Goal: Task Accomplishment & Management: Manage account settings

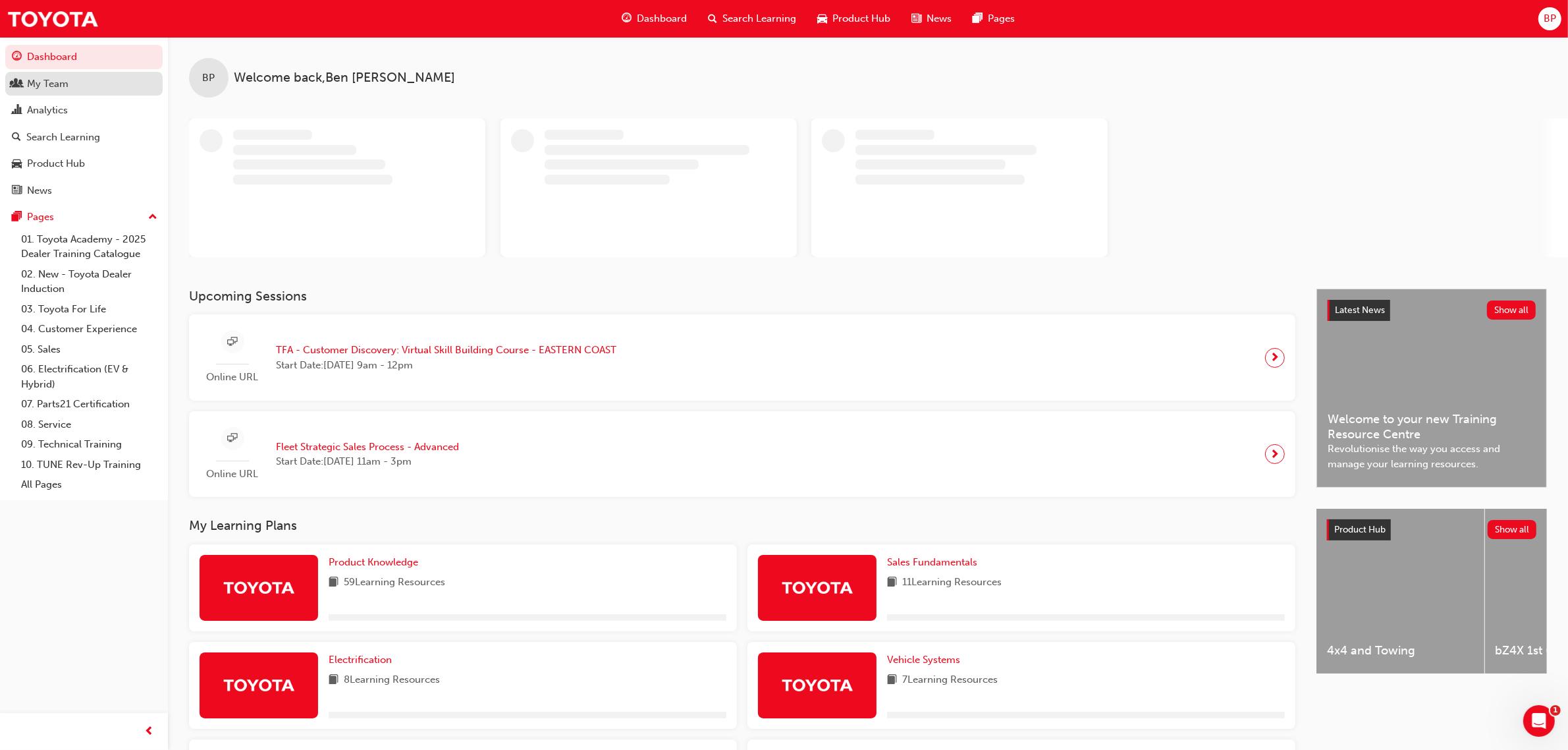
click at [53, 81] on div "My Team" at bounding box center [48, 84] width 42 height 15
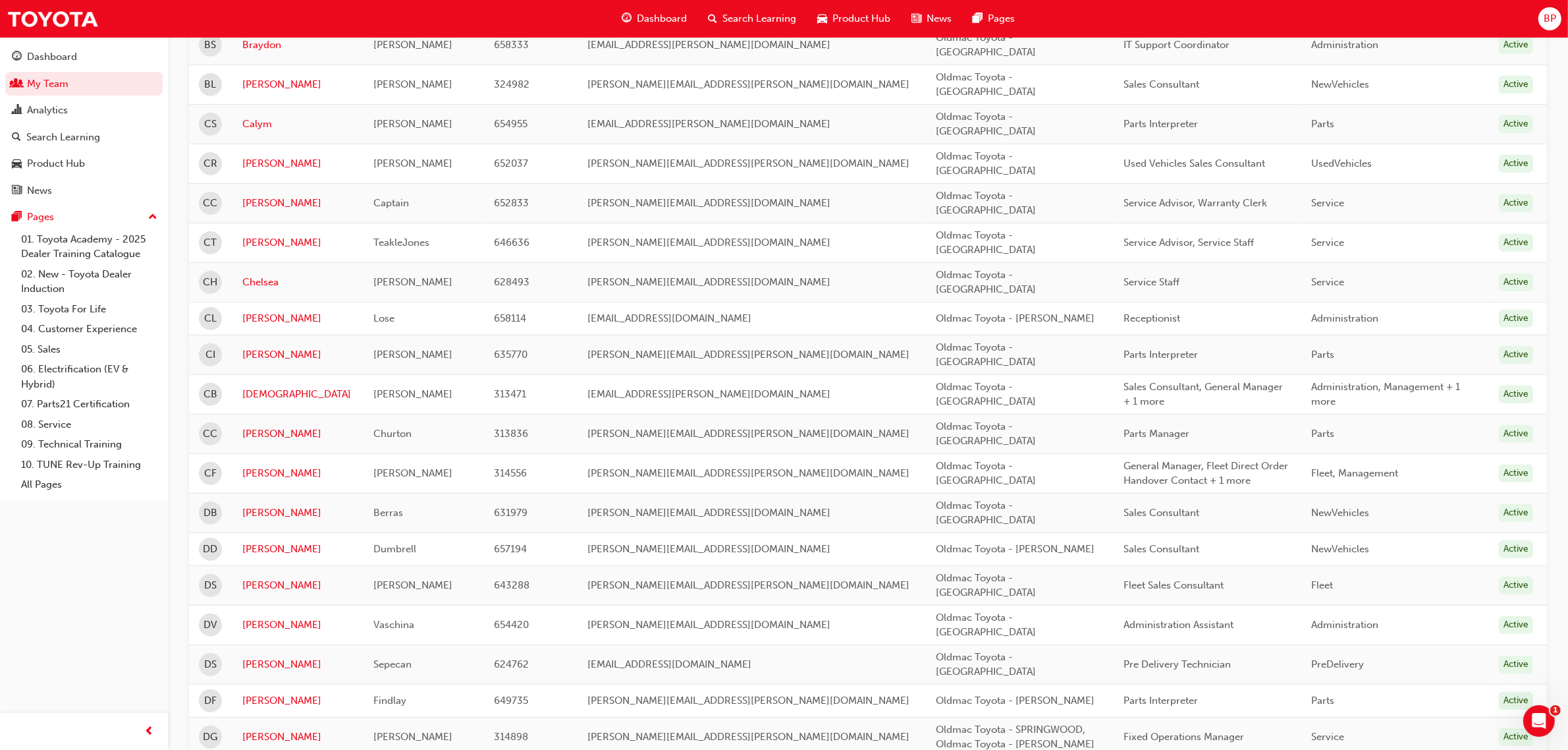
scroll to position [988, 0]
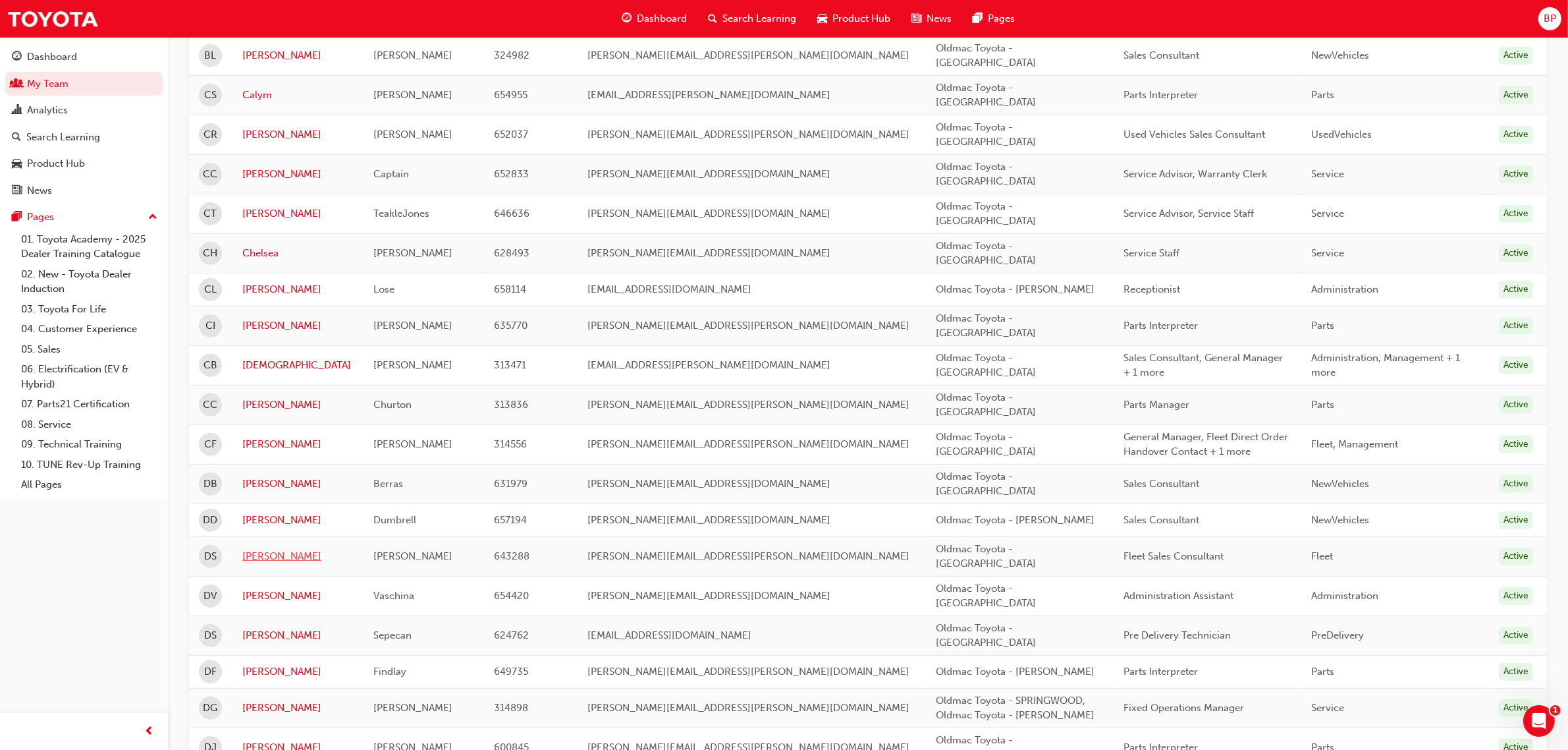
click at [266, 549] on link "[PERSON_NAME]" at bounding box center [297, 556] width 111 height 15
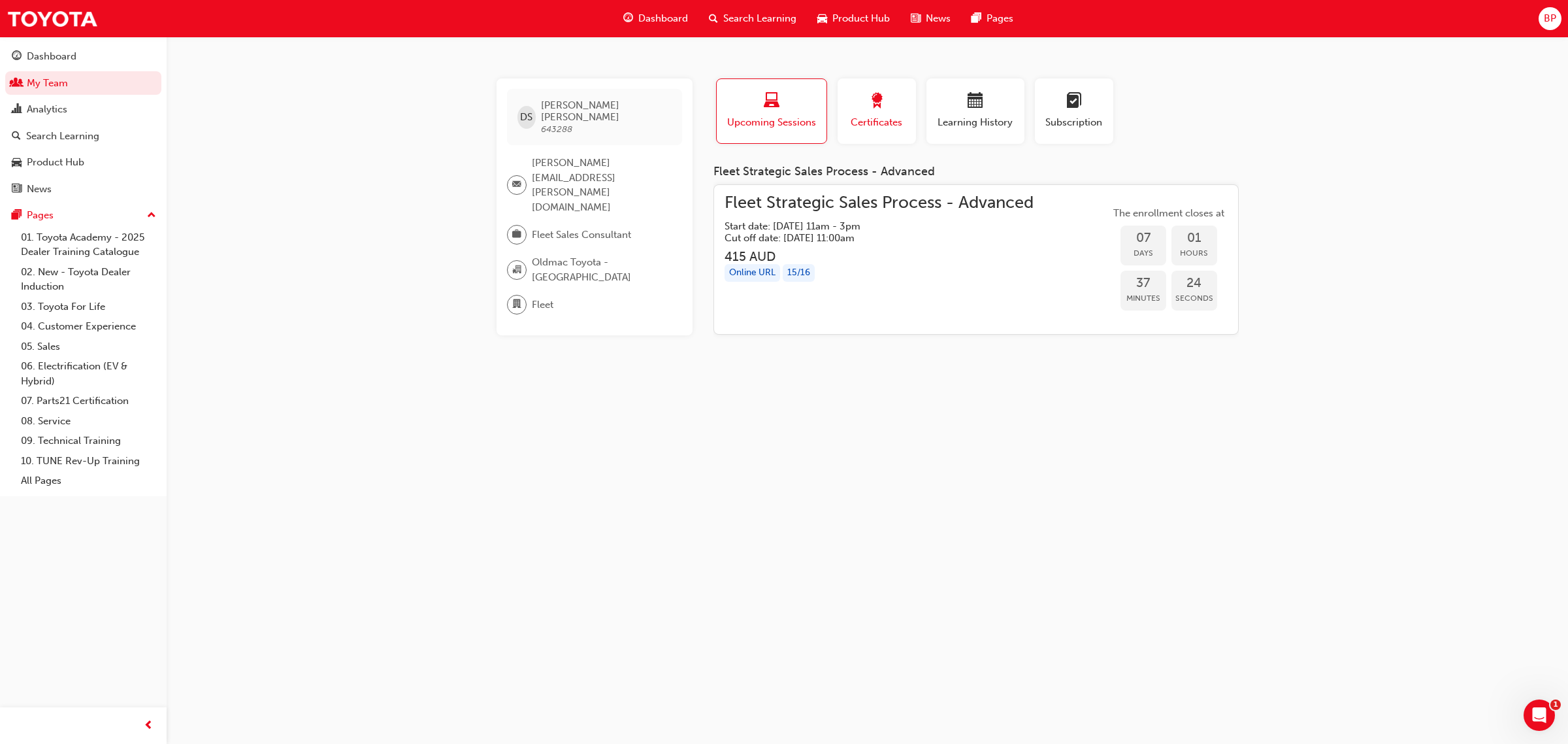
click at [866, 106] on div "button" at bounding box center [876, 103] width 59 height 20
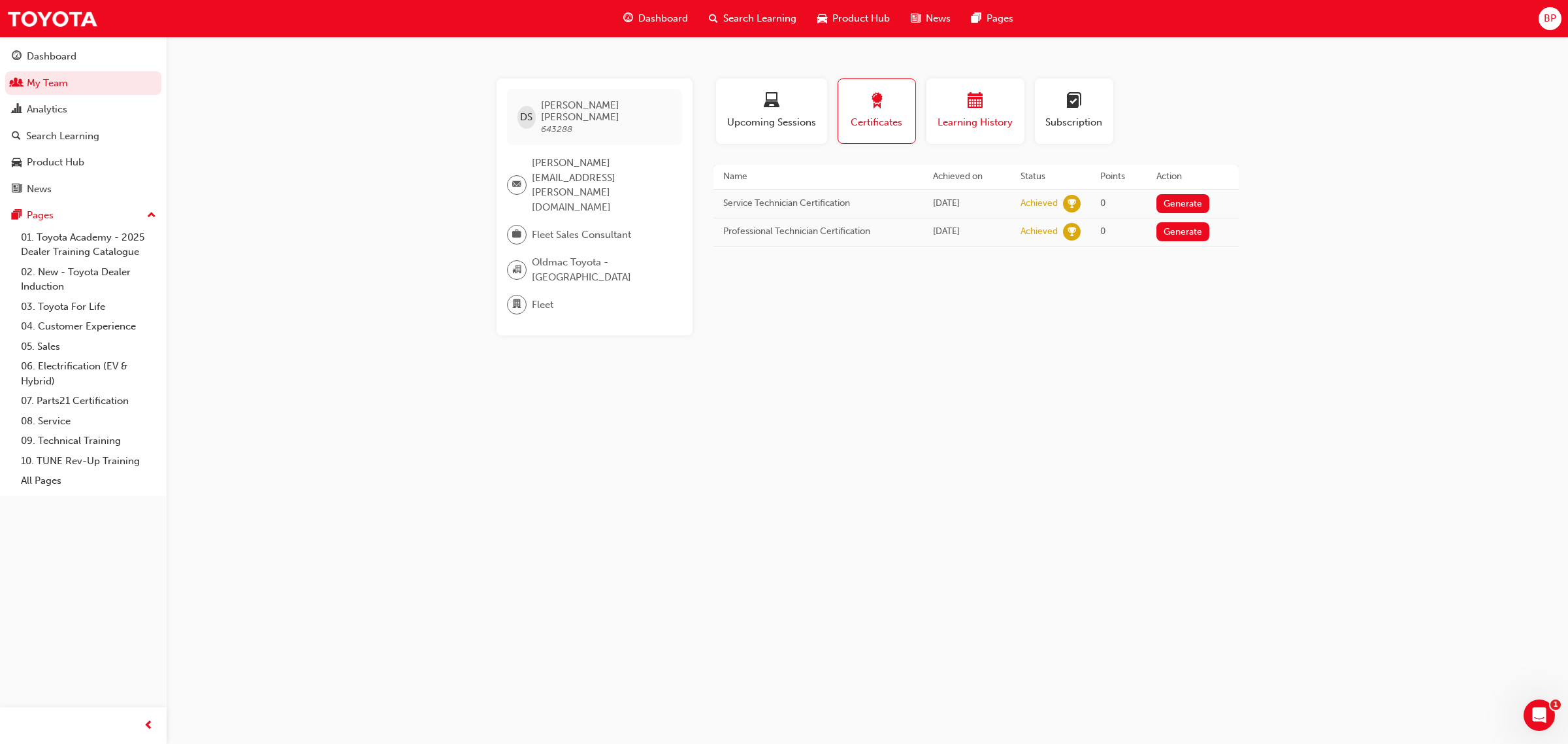
click at [982, 104] on span "calendar-icon" at bounding box center [975, 101] width 16 height 17
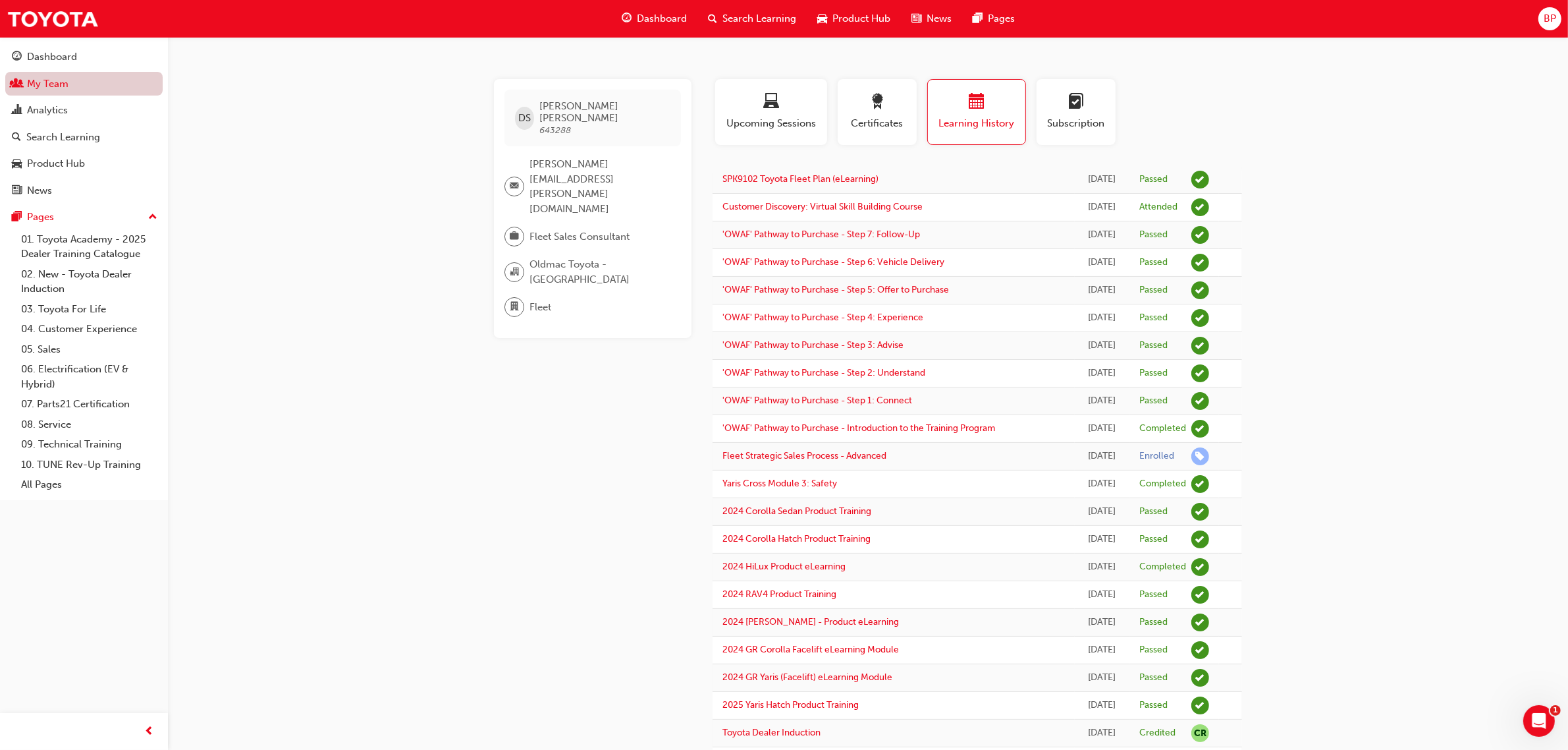
click at [33, 83] on link "My Team" at bounding box center [83, 84] width 158 height 24
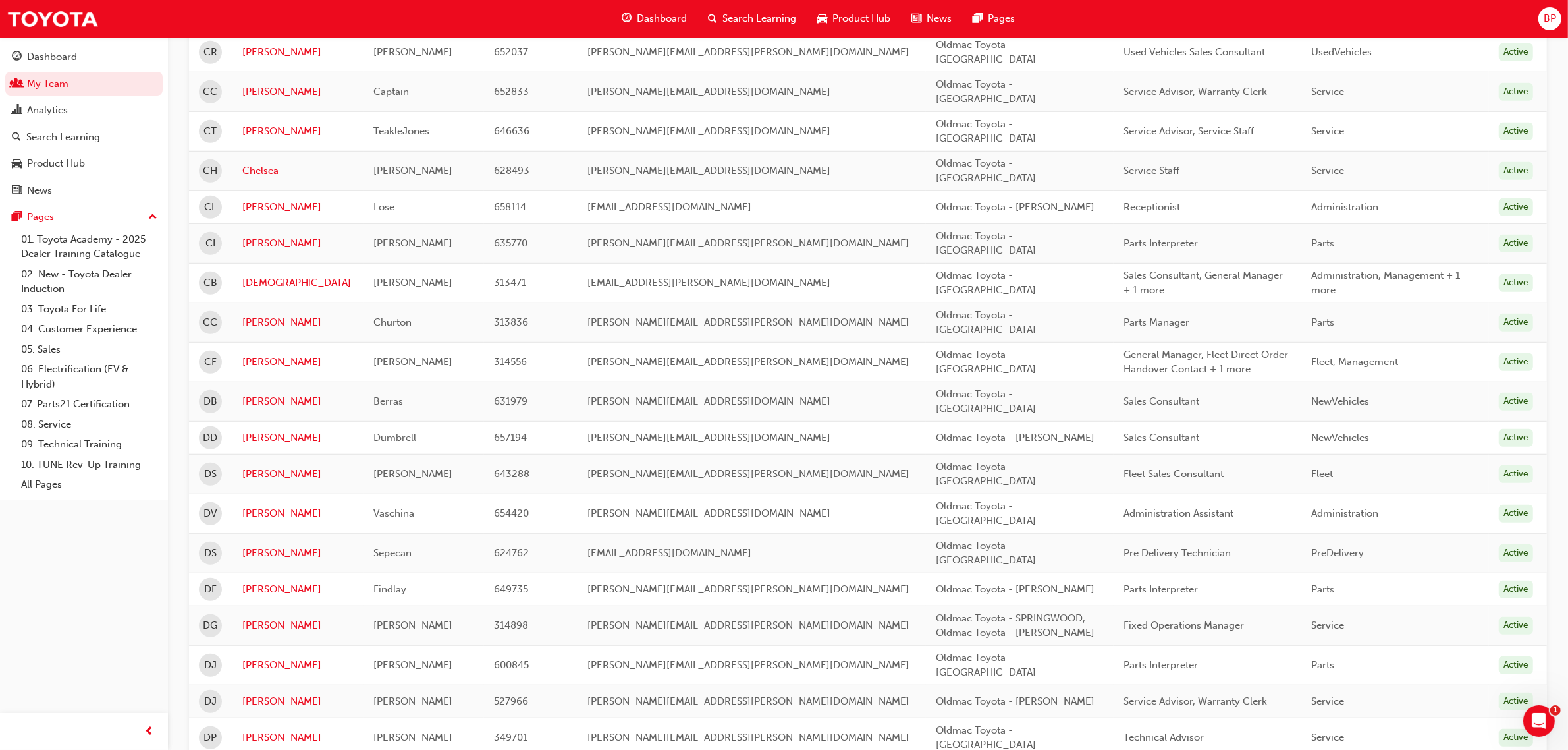
scroll to position [1384, 0]
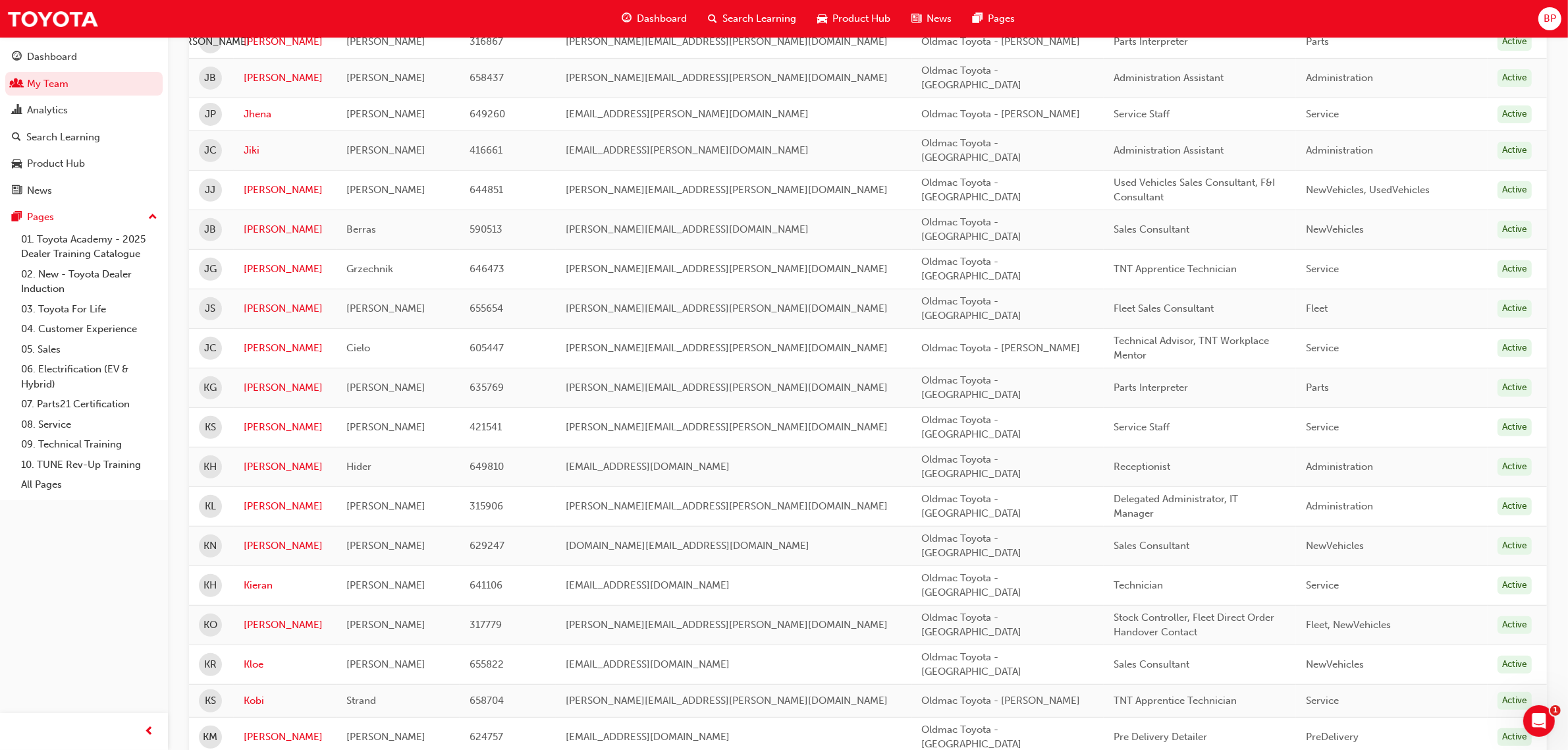
scroll to position [643, 0]
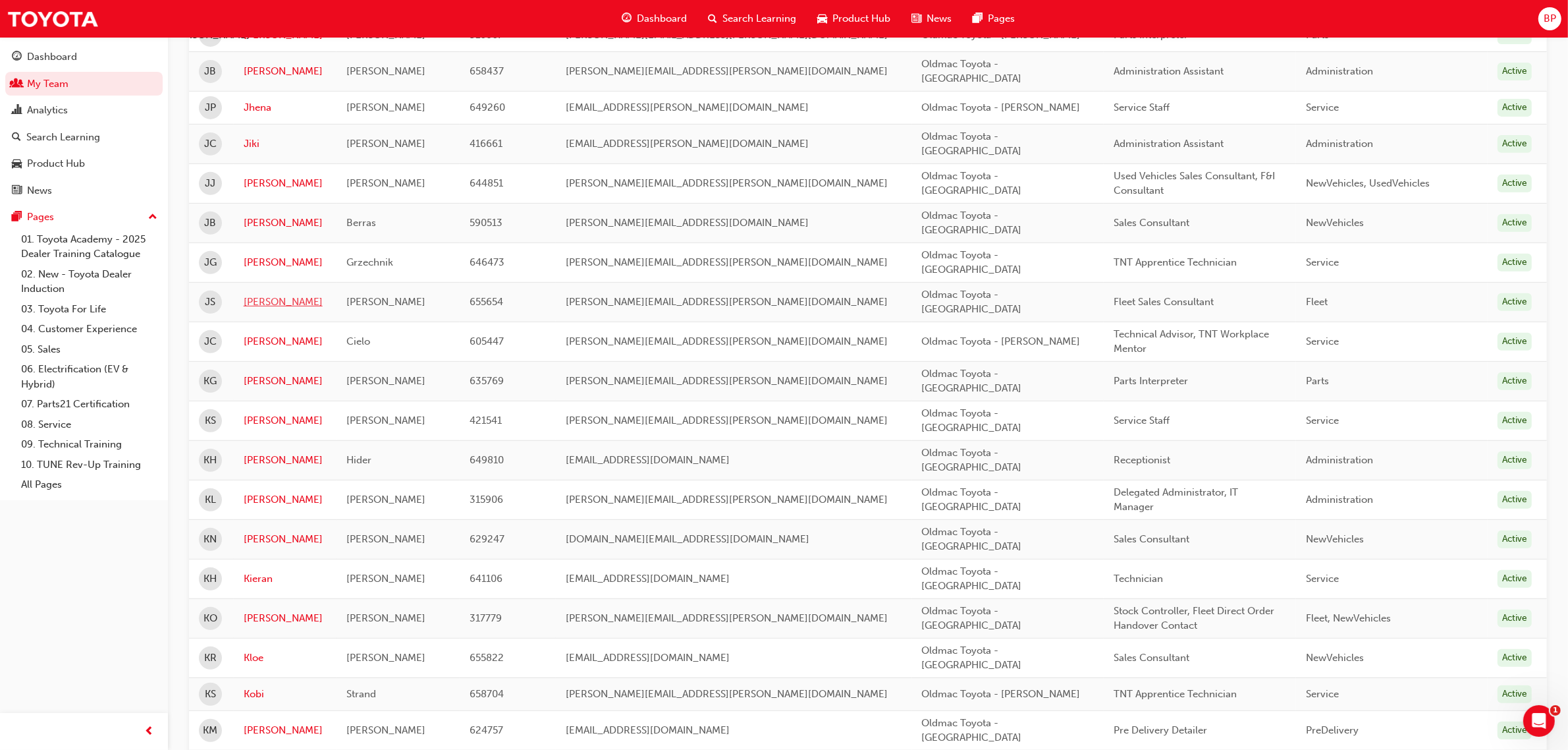
click at [260, 295] on link "[PERSON_NAME]" at bounding box center [285, 302] width 83 height 15
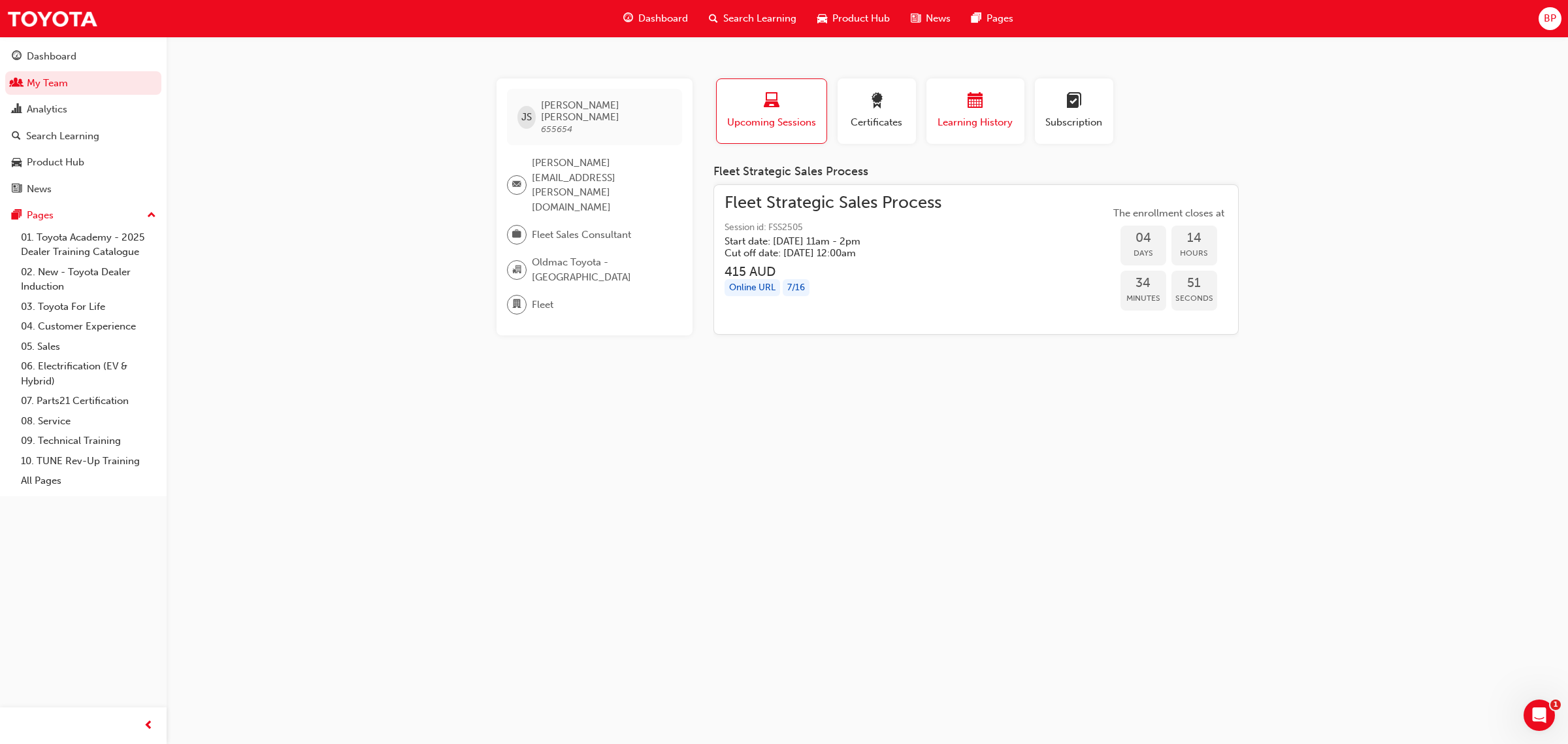
click at [978, 118] on span "Learning History" at bounding box center [976, 123] width 79 height 15
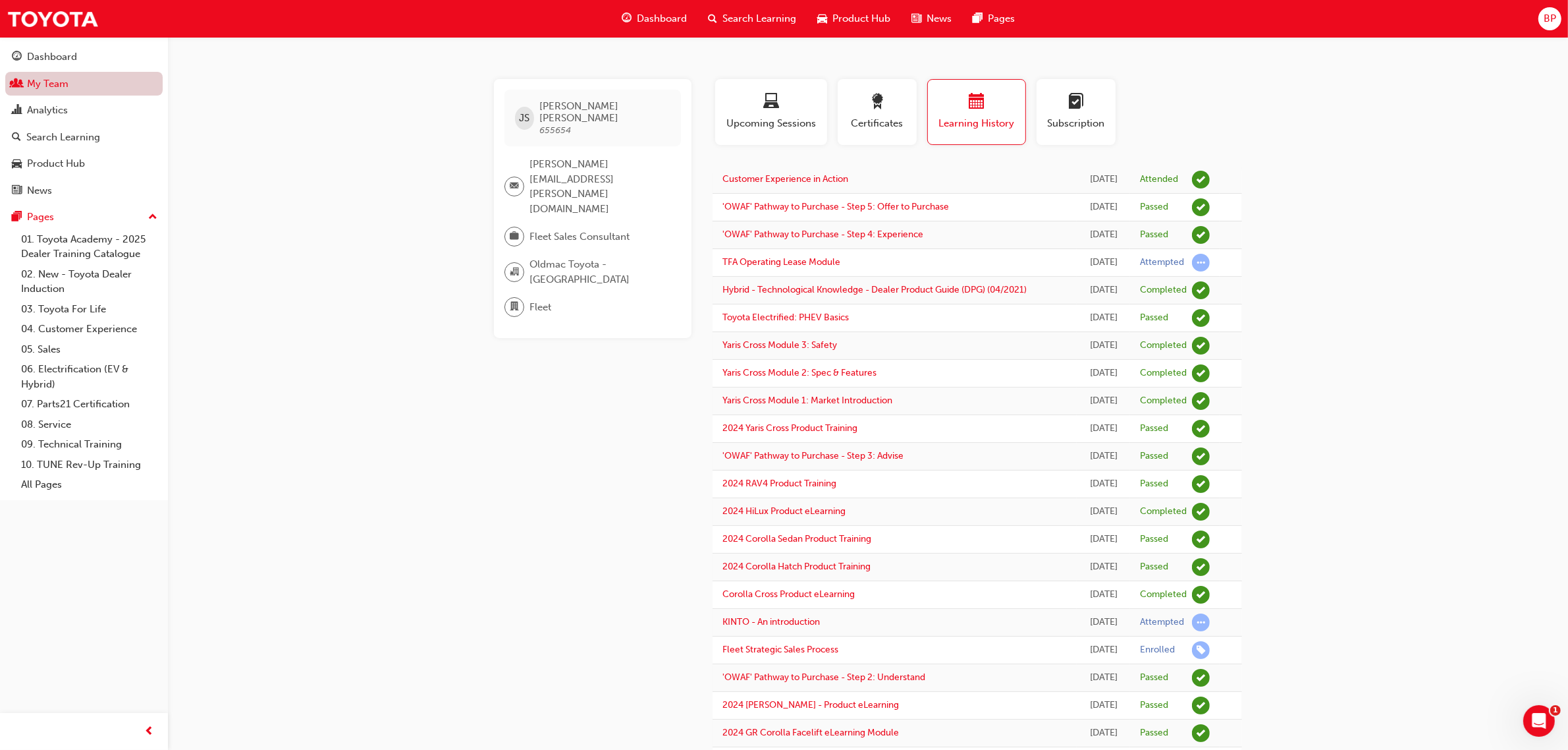
click at [56, 83] on link "My Team" at bounding box center [83, 84] width 158 height 24
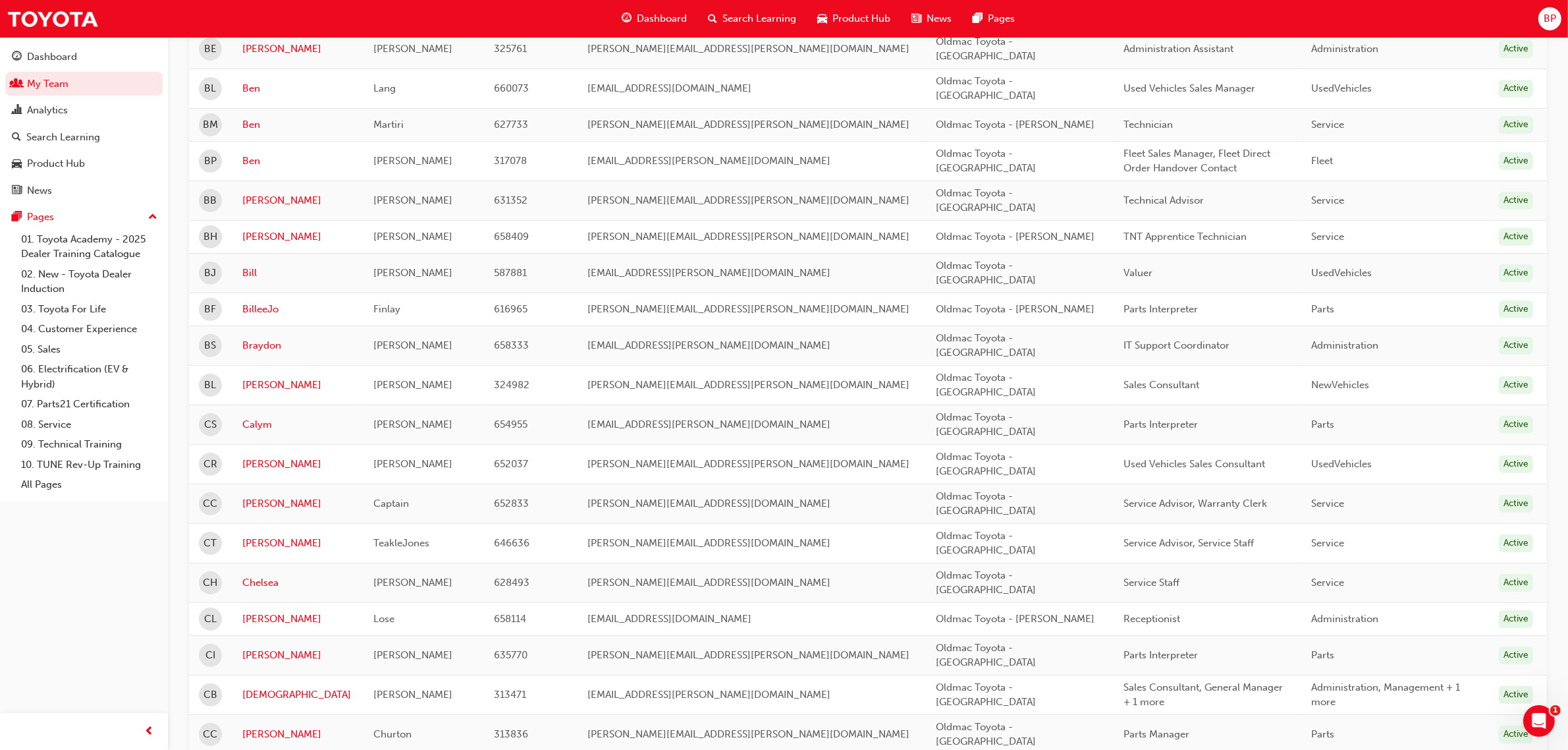
scroll to position [494, 0]
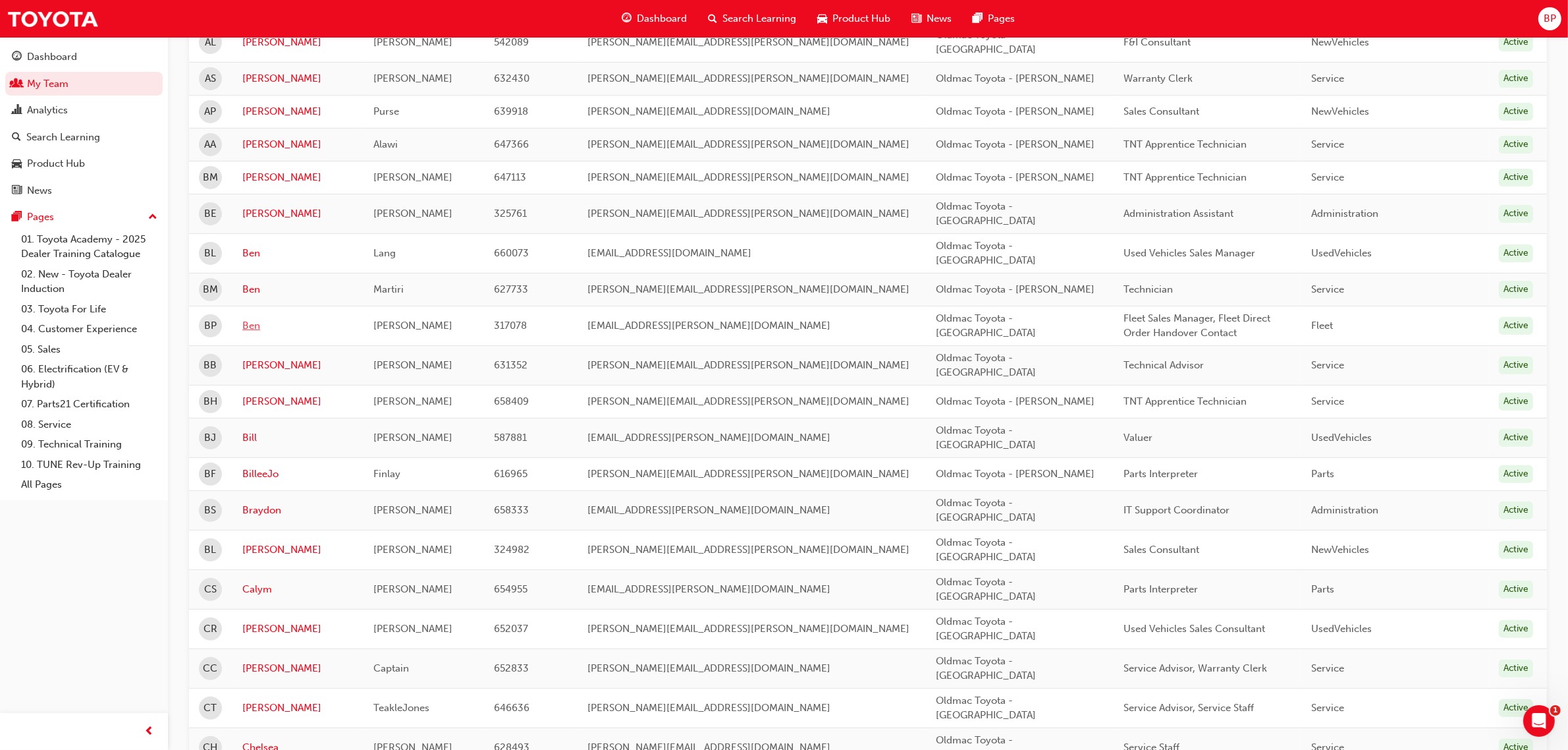
click at [255, 318] on link "Ben" at bounding box center [297, 326] width 111 height 15
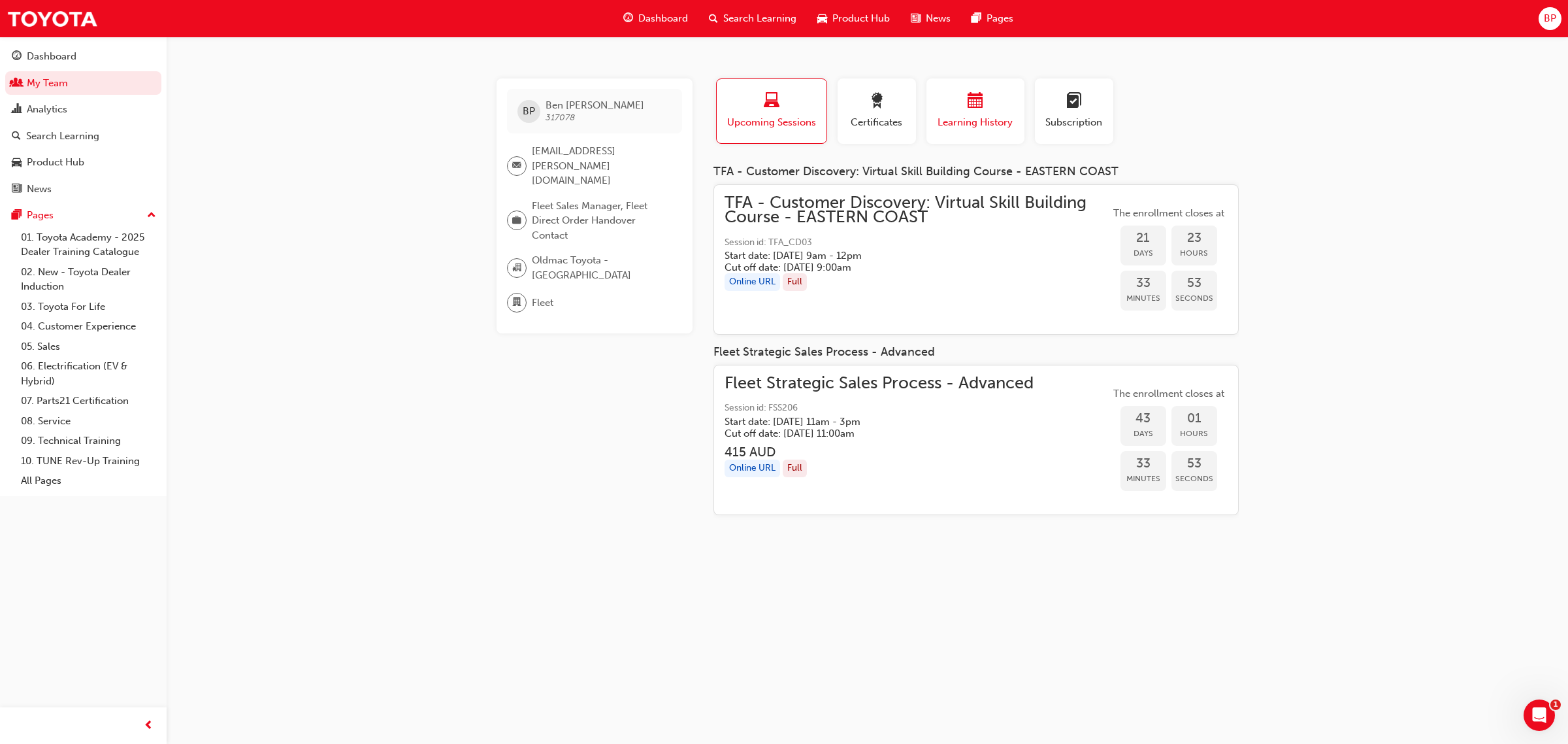
click at [959, 112] on div "button" at bounding box center [976, 103] width 79 height 20
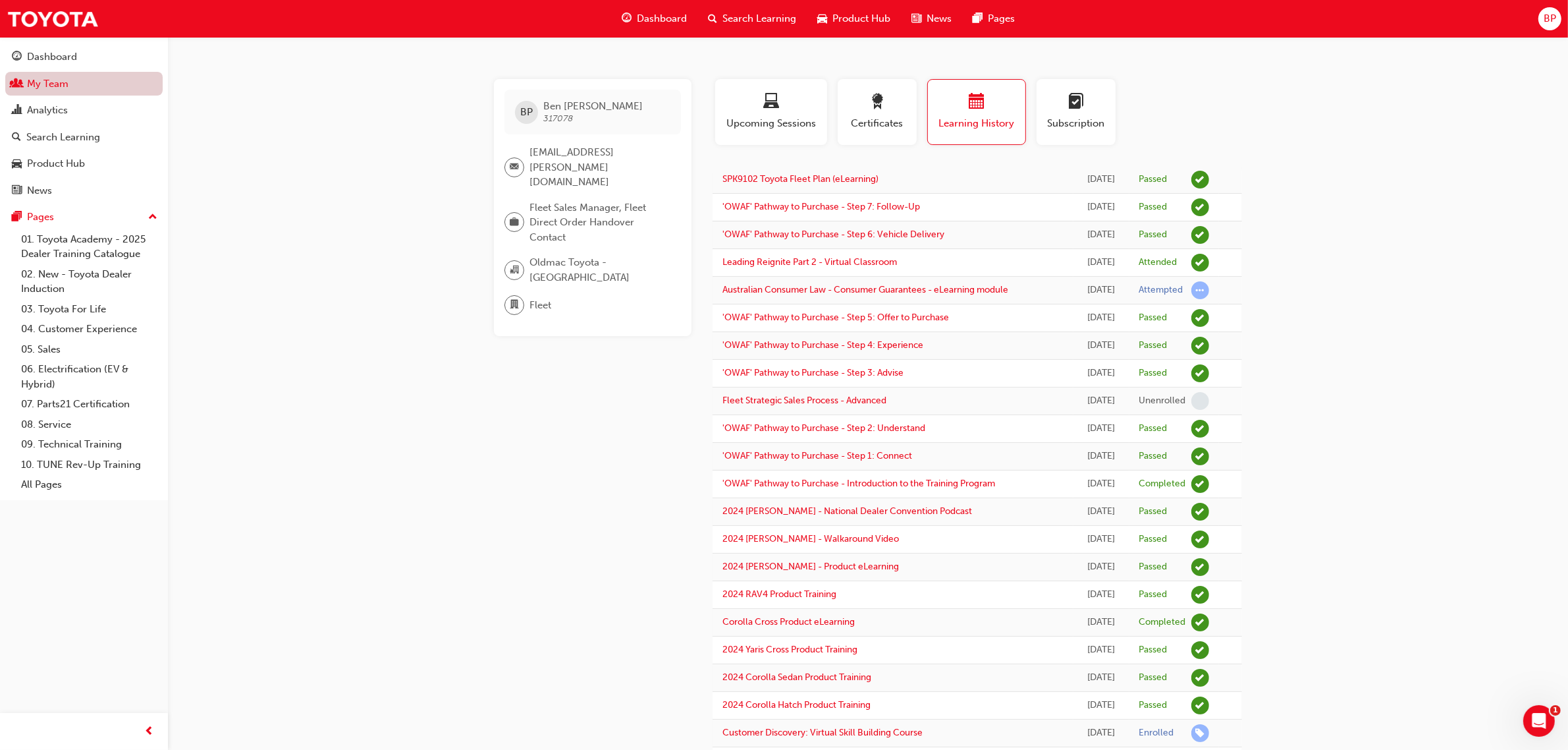
click at [46, 84] on link "My Team" at bounding box center [83, 84] width 158 height 24
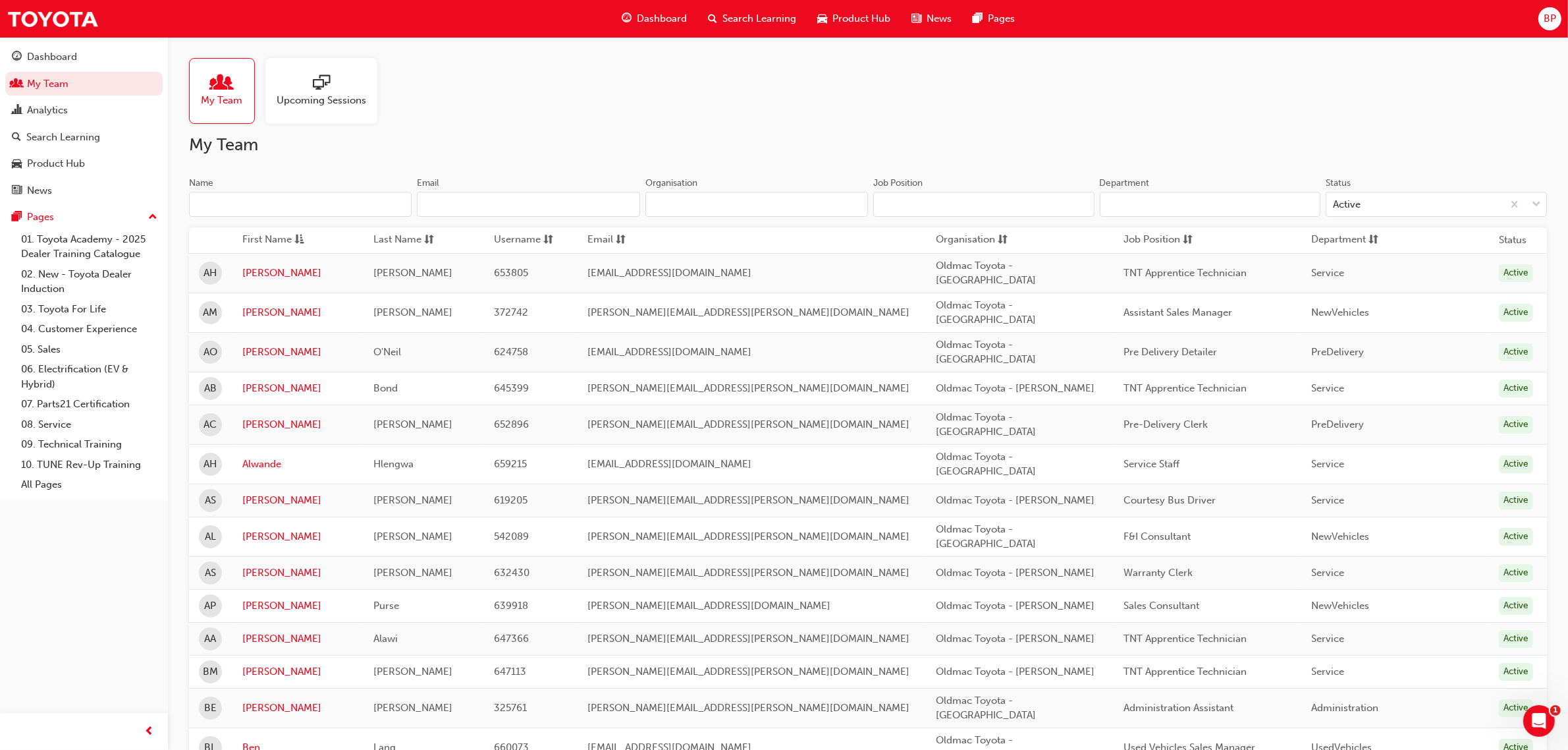
scroll to position [1318, 0]
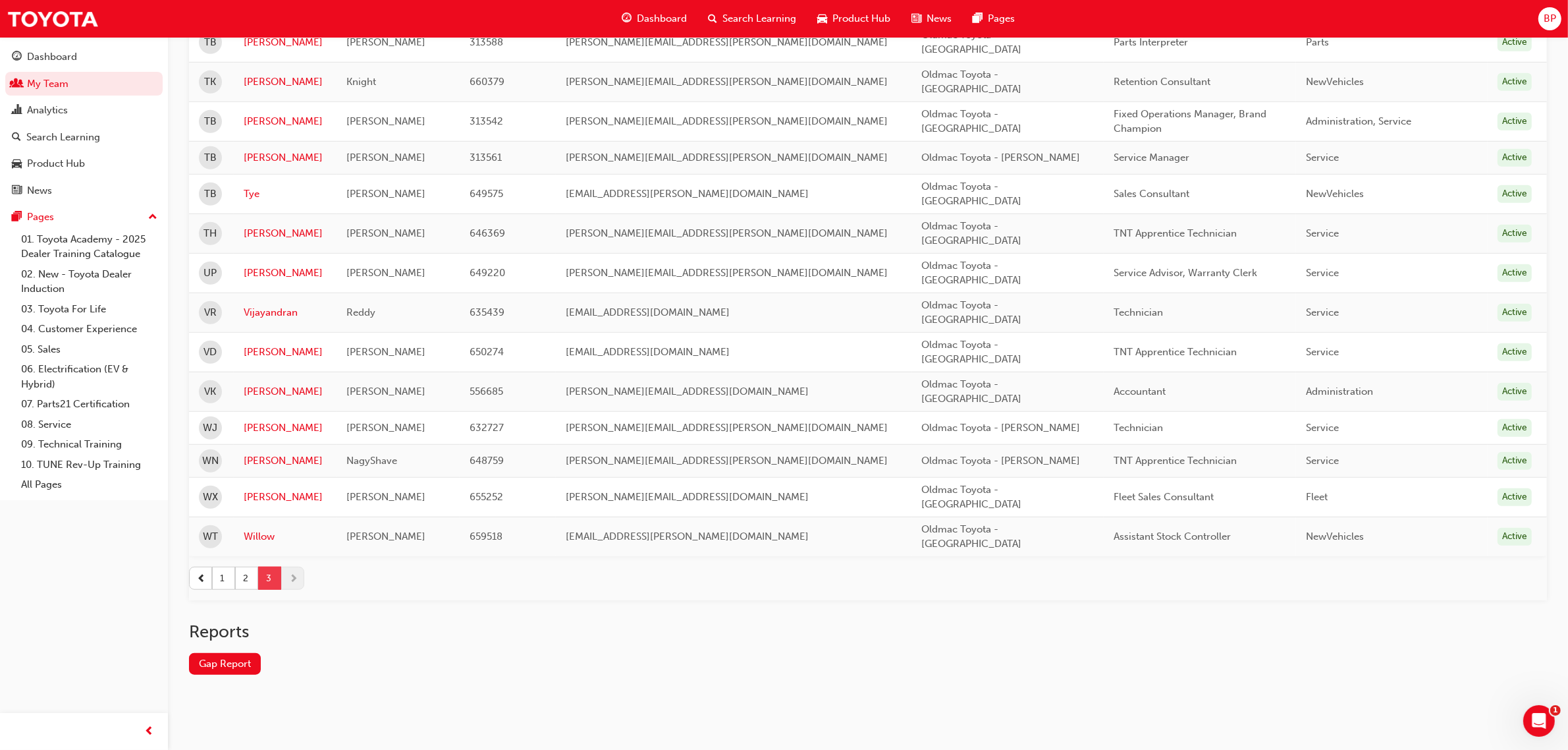
scroll to position [1001, 0]
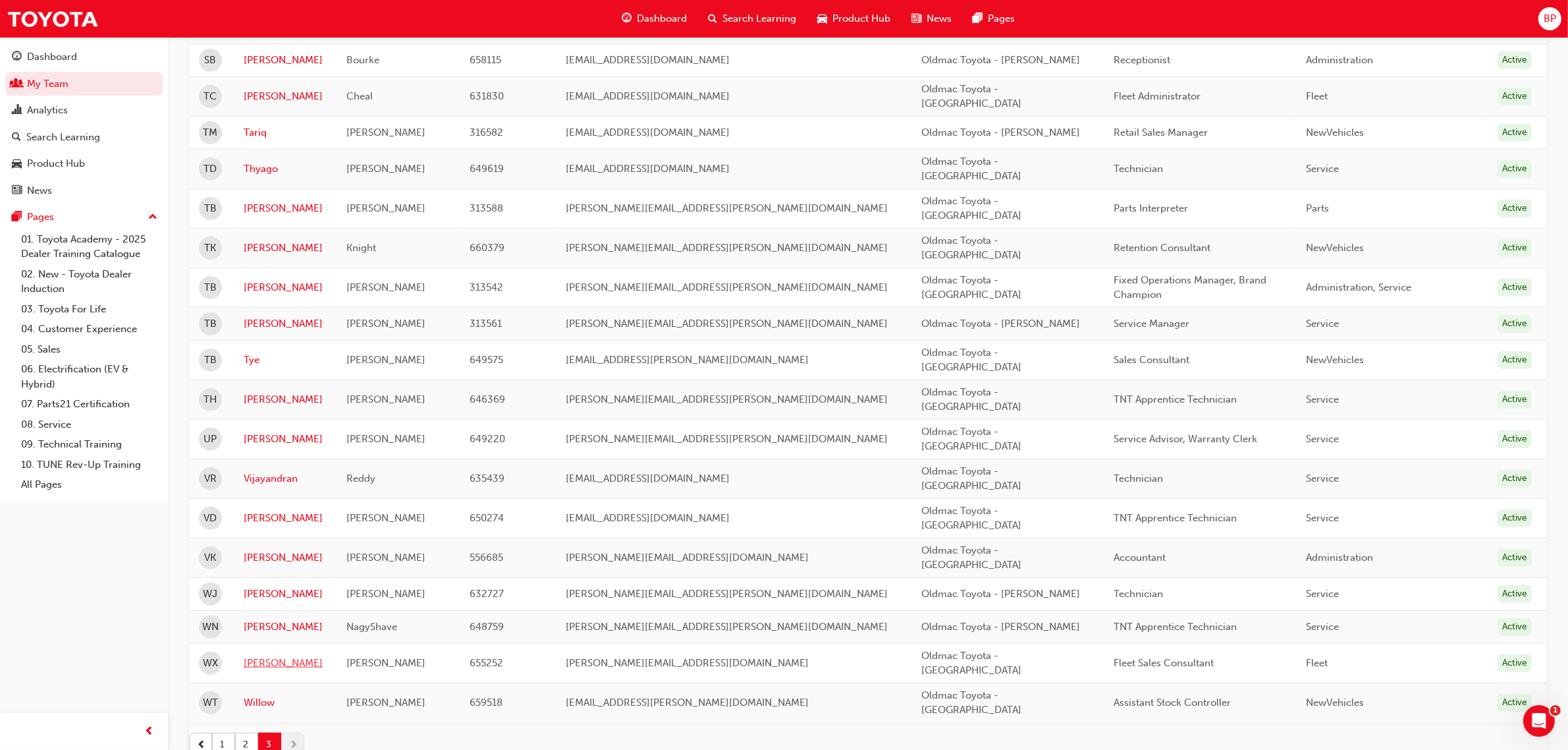
click at [267, 656] on link "[PERSON_NAME]" at bounding box center [285, 663] width 83 height 15
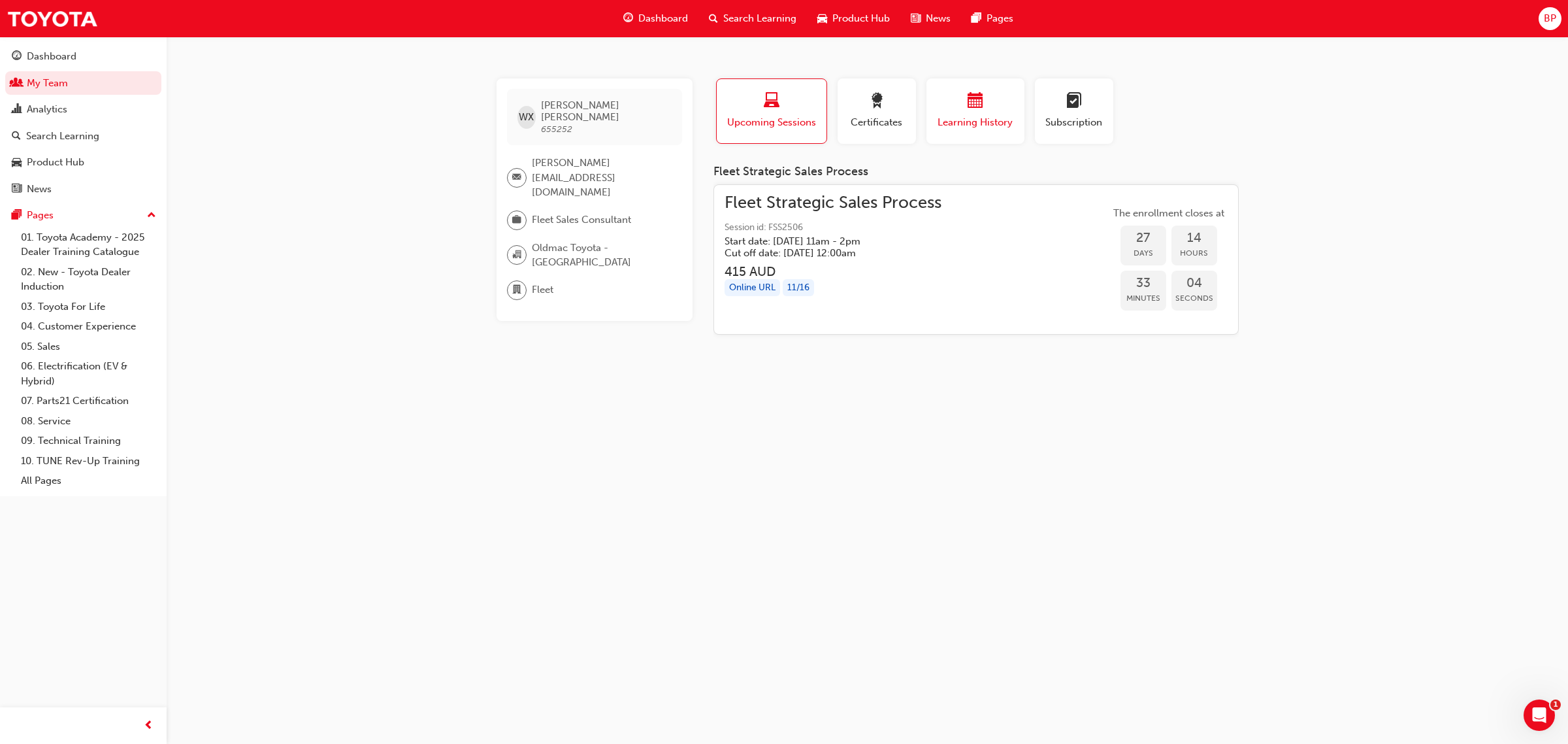
click at [964, 106] on div "button" at bounding box center [976, 103] width 79 height 20
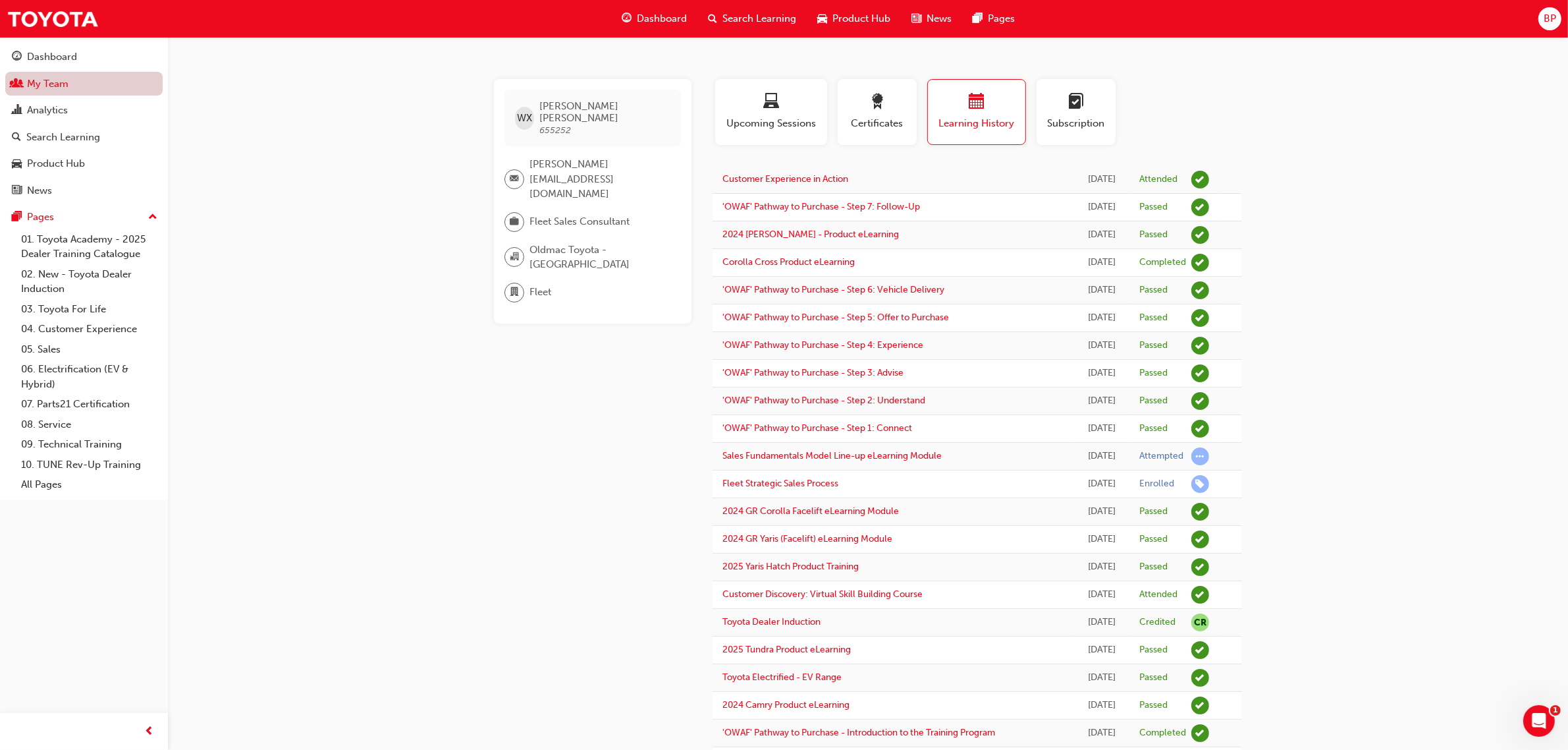
drag, startPoint x: 33, startPoint y: 86, endPoint x: 39, endPoint y: 87, distance: 6.1
click at [33, 86] on link "My Team" at bounding box center [83, 84] width 158 height 24
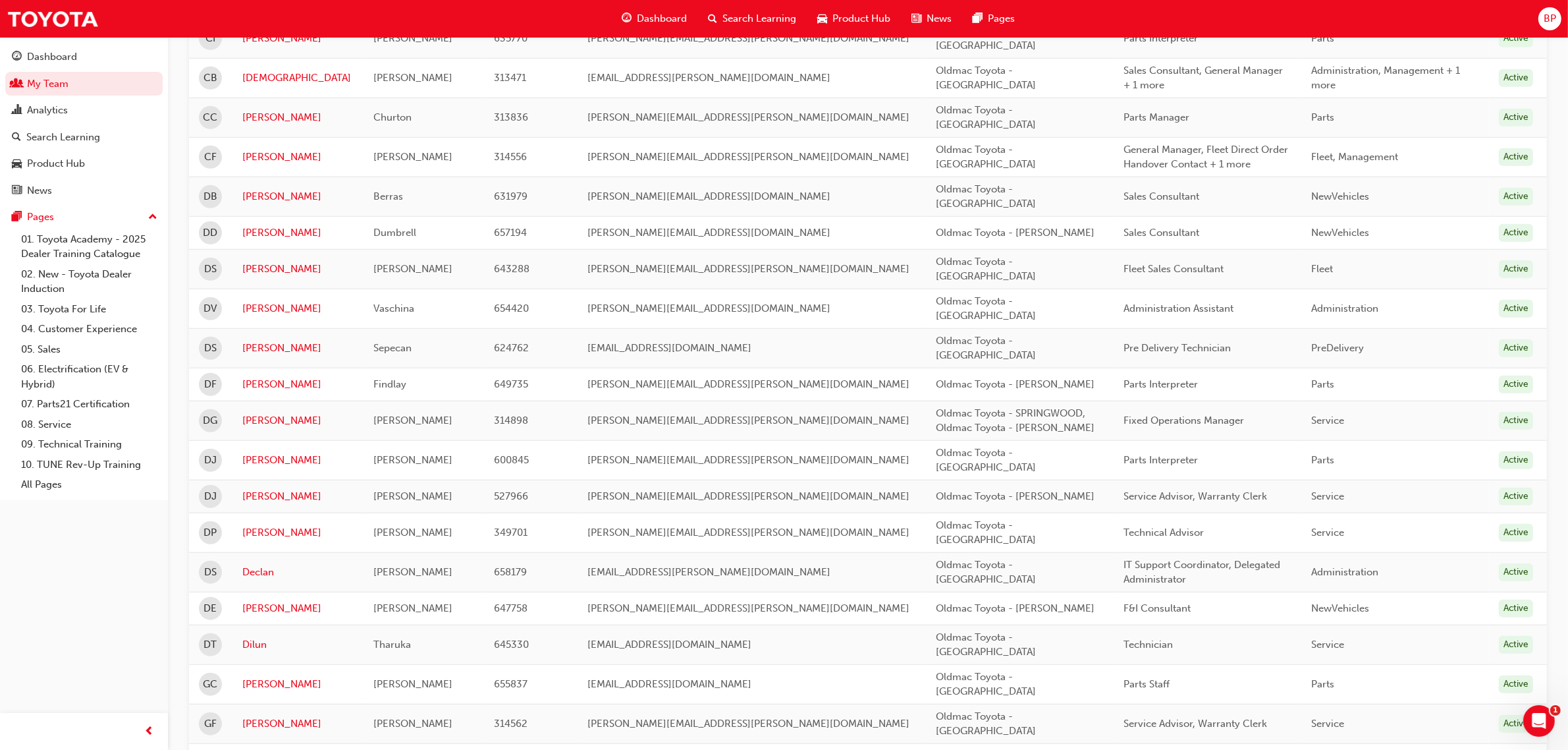
scroll to position [1384, 0]
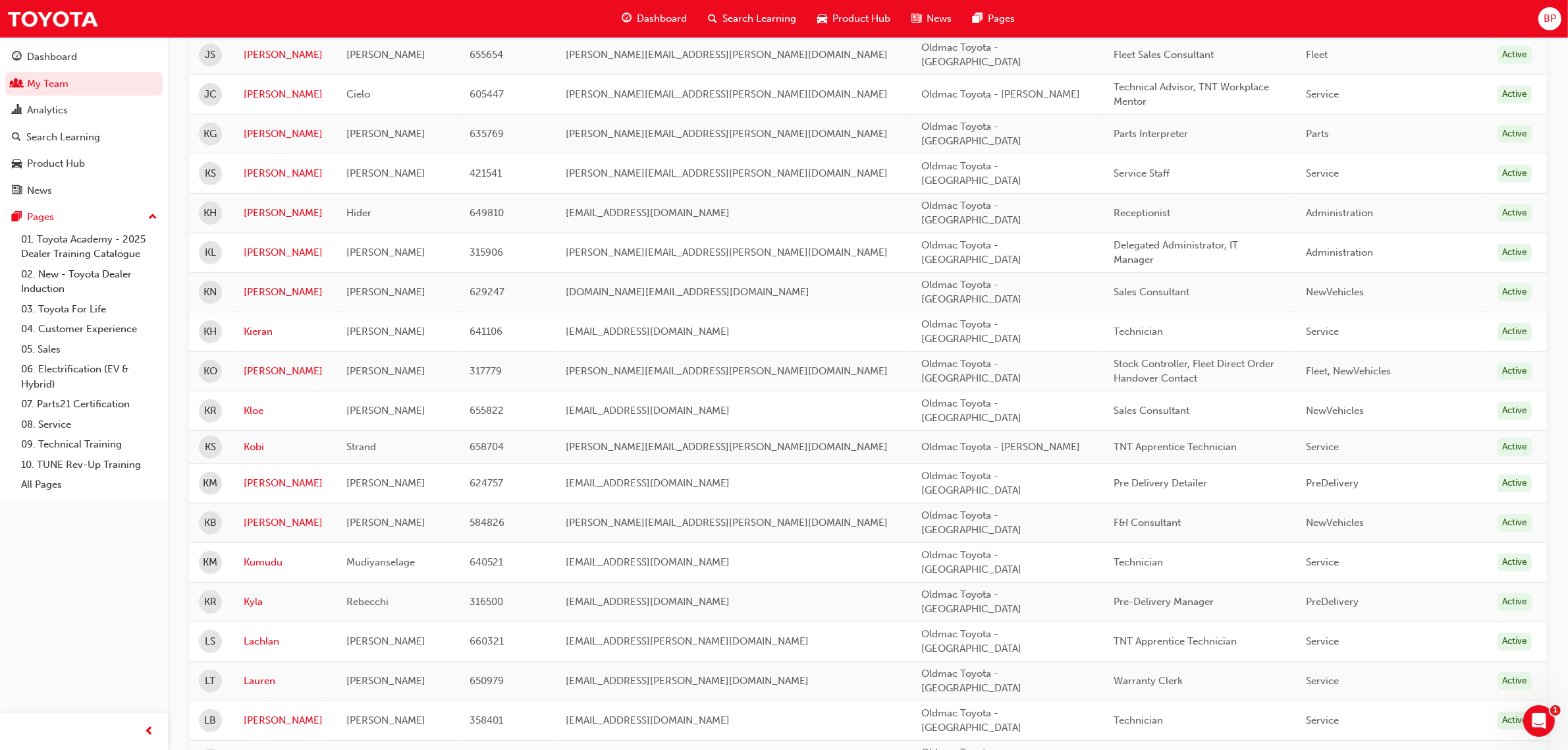
scroll to position [643, 0]
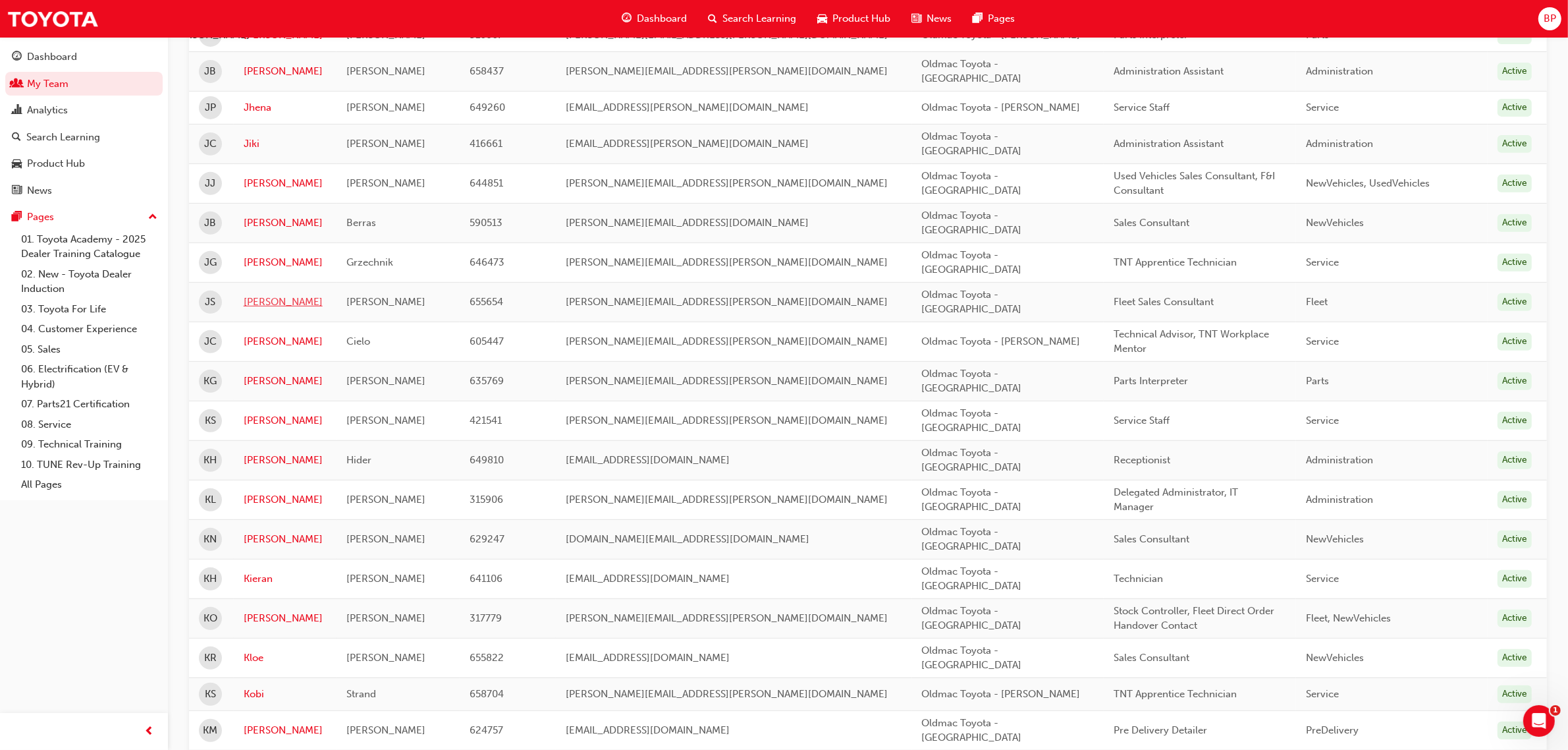
click at [267, 295] on link "[PERSON_NAME]" at bounding box center [285, 302] width 83 height 15
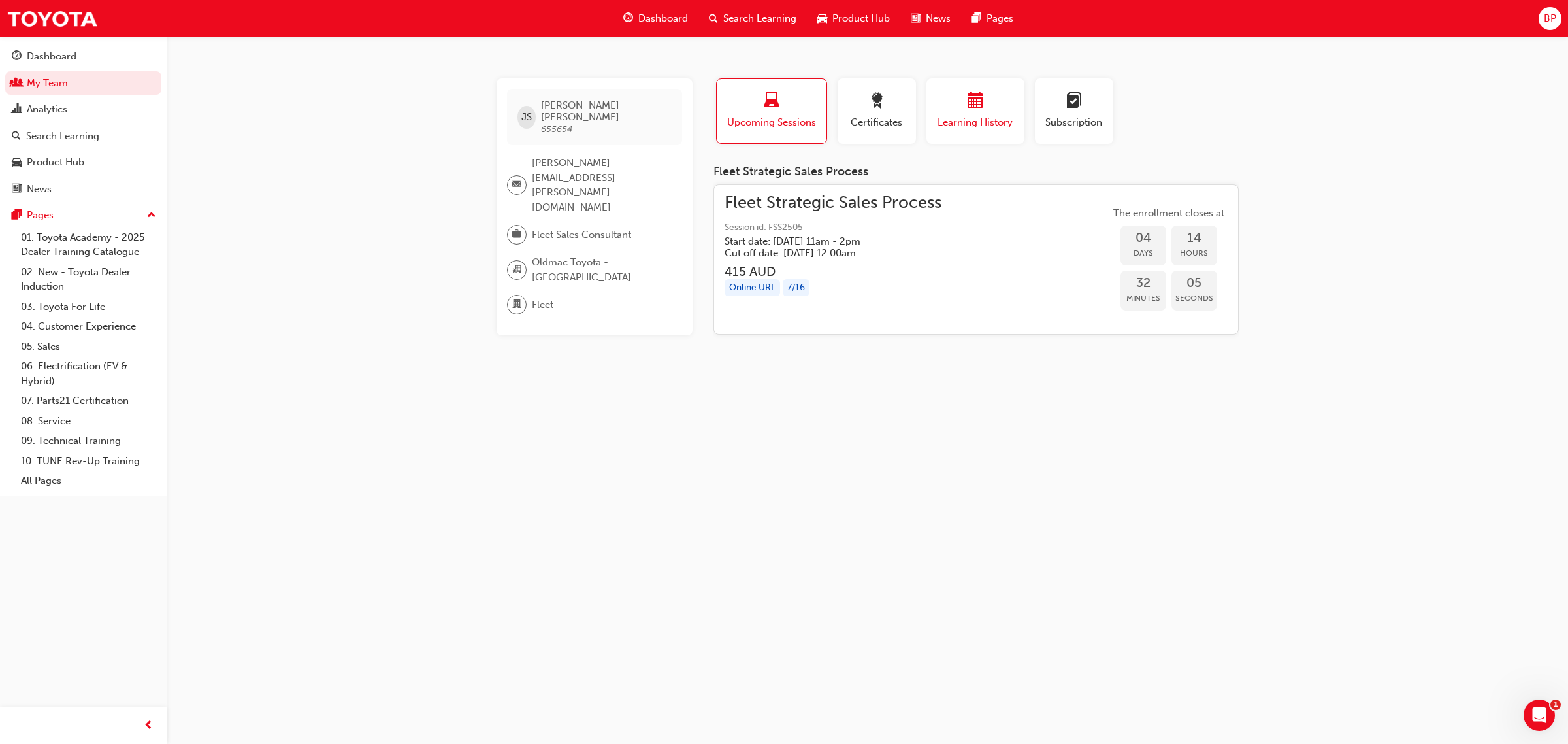
click at [962, 103] on div "button" at bounding box center [976, 103] width 79 height 20
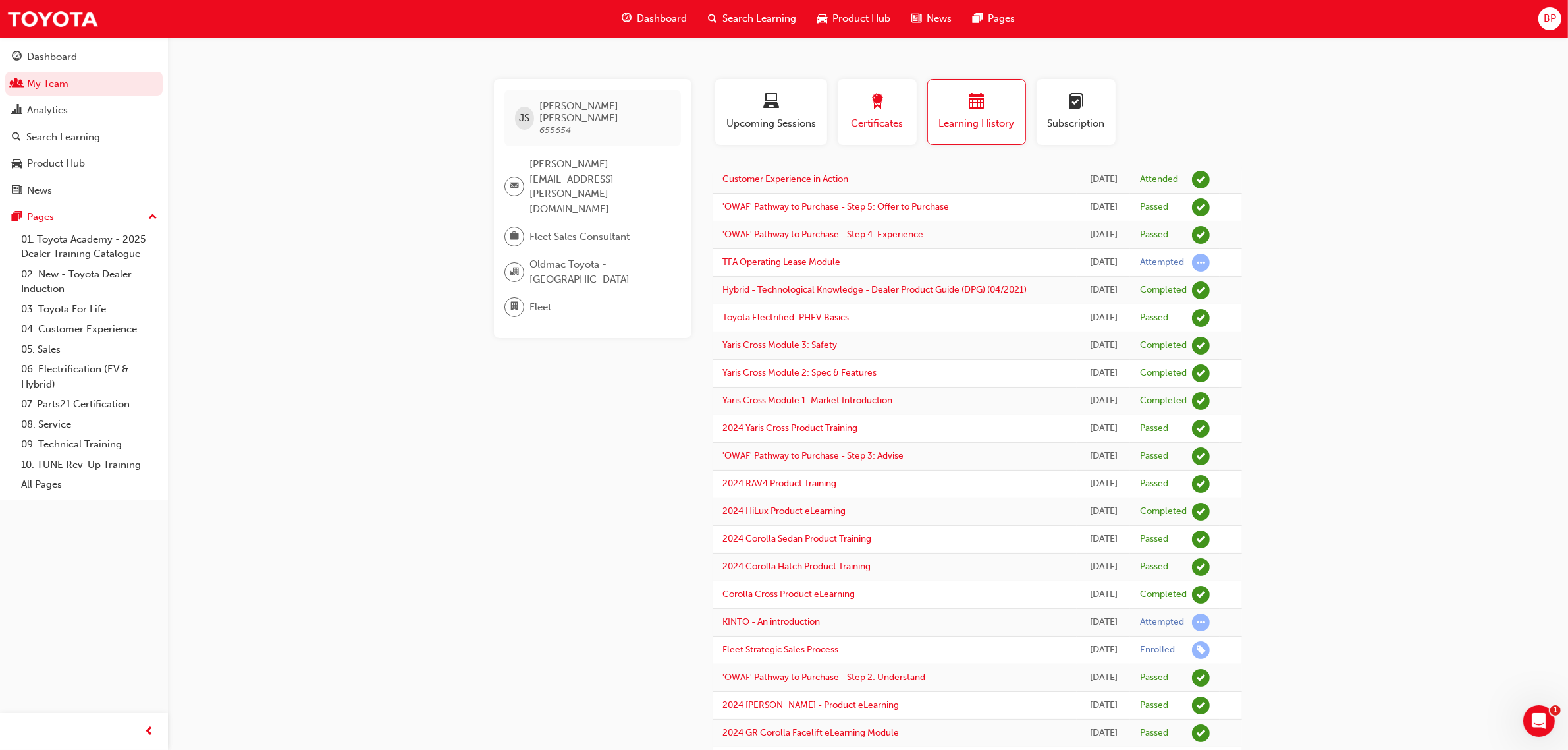
click at [878, 117] on span "Certificates" at bounding box center [877, 124] width 59 height 15
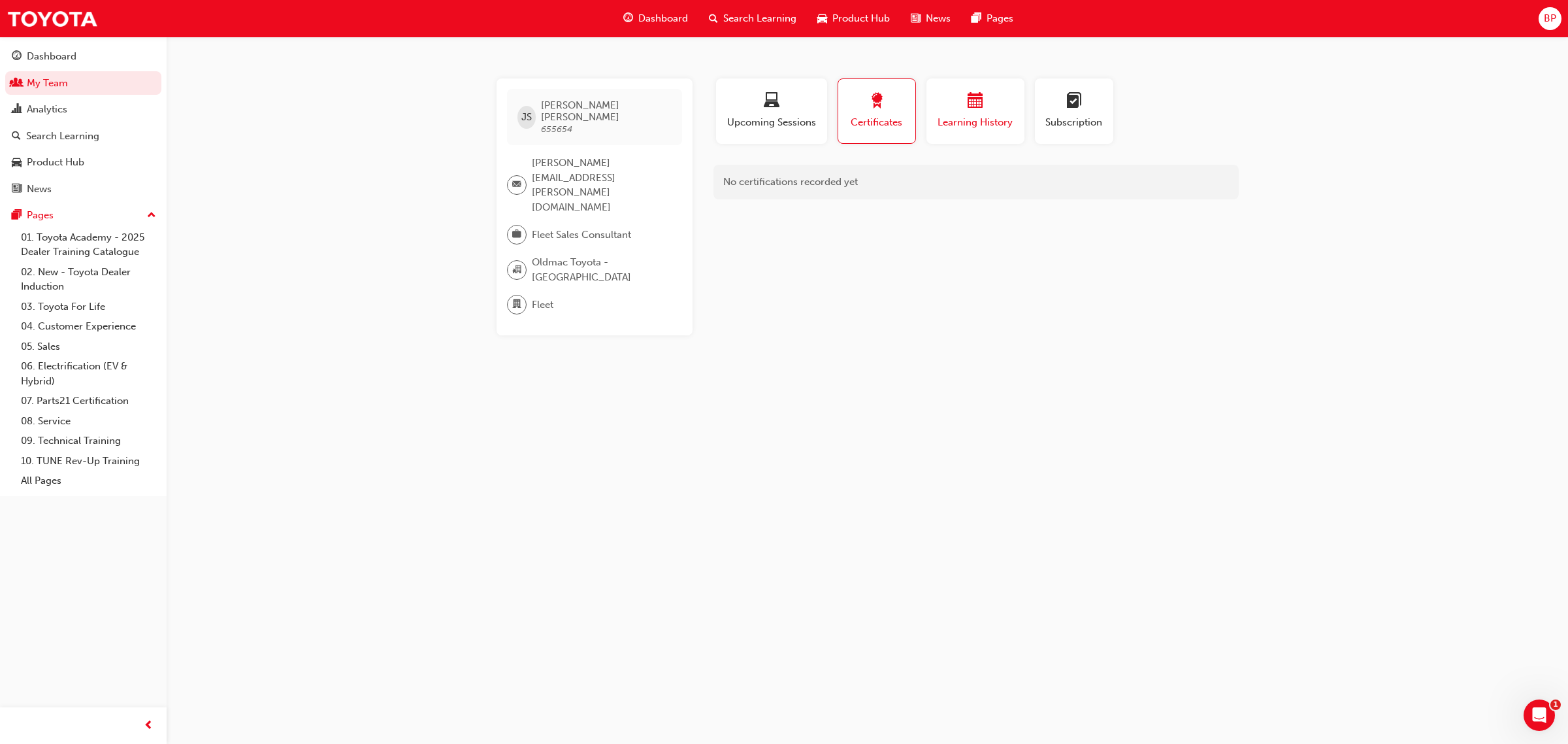
click at [972, 105] on span "calendar-icon" at bounding box center [975, 101] width 16 height 17
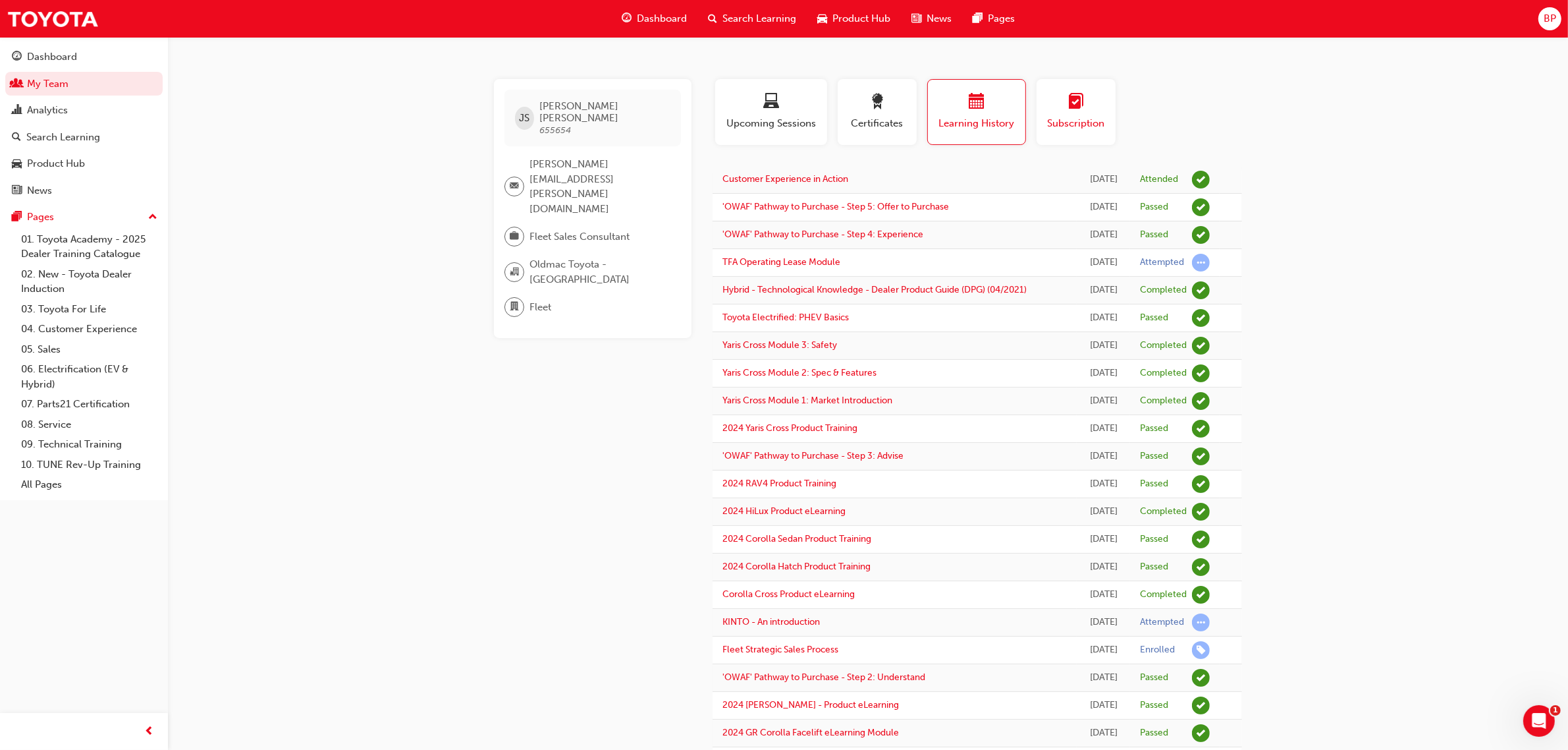
click at [1084, 107] on span "learningplan-icon" at bounding box center [1076, 102] width 16 height 18
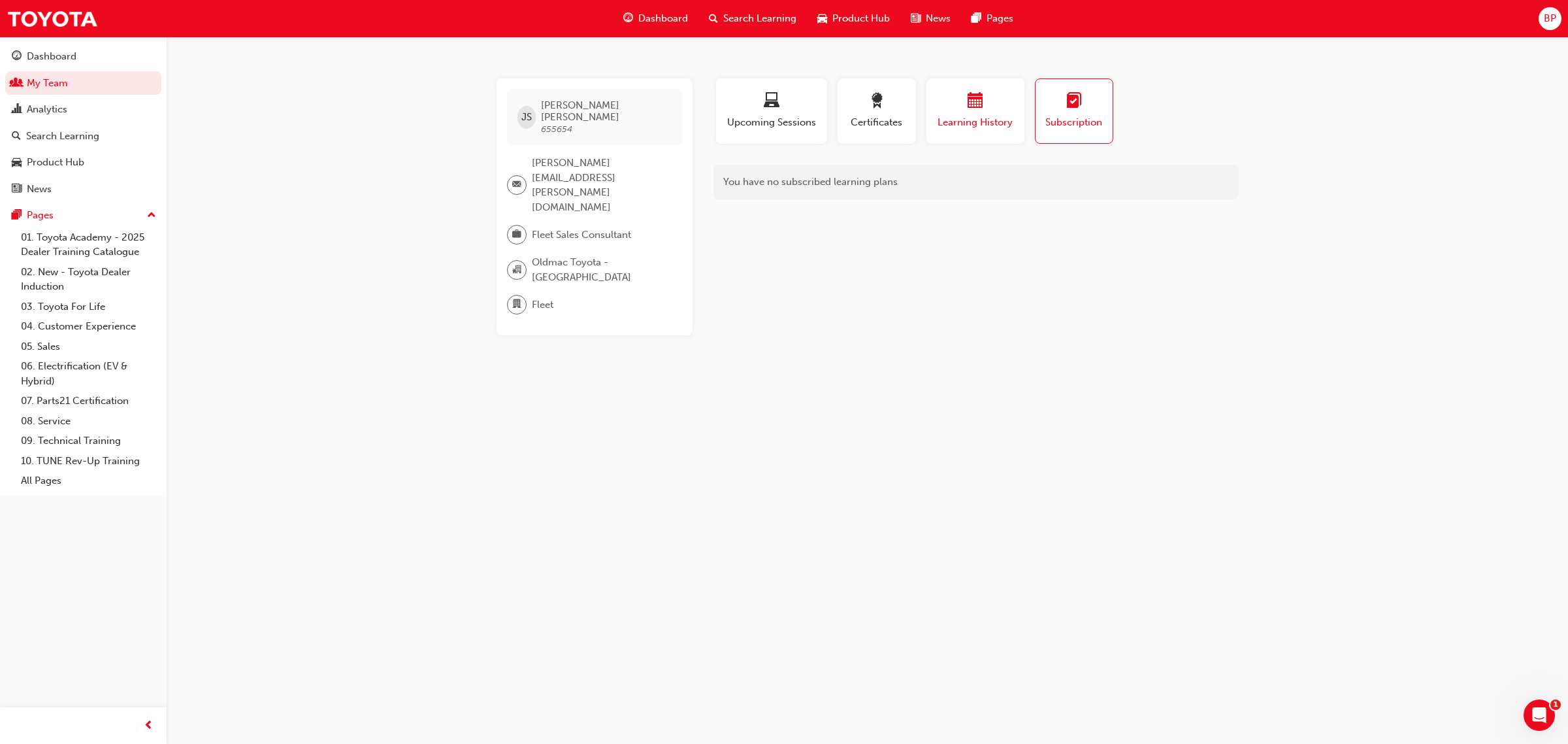
click at [979, 107] on span "calendar-icon" at bounding box center [975, 101] width 16 height 17
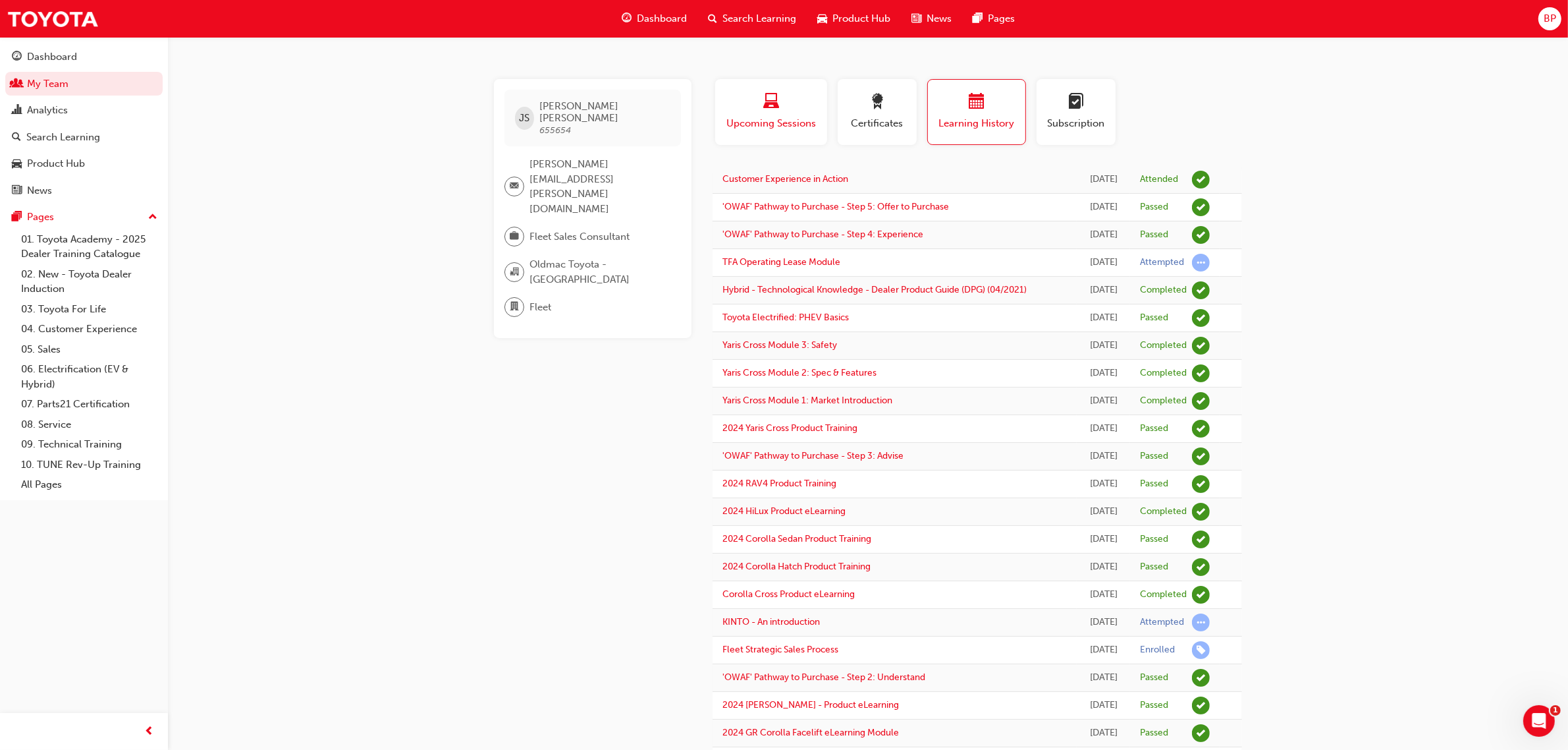
click at [760, 114] on div "Upcoming Sessions" at bounding box center [771, 112] width 92 height 38
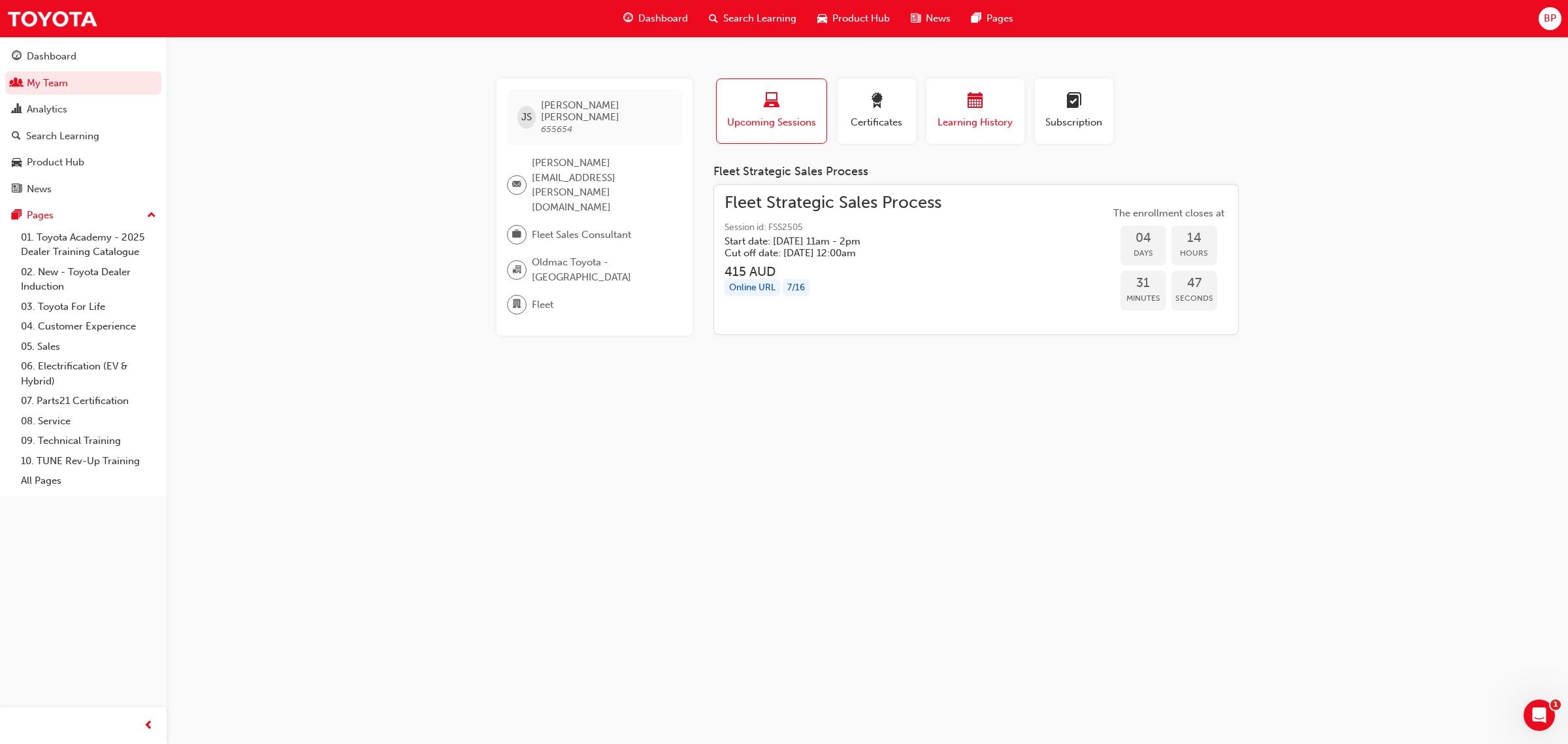
click at [971, 100] on span "calendar-icon" at bounding box center [975, 101] width 16 height 17
